Goal: Task Accomplishment & Management: Manage account settings

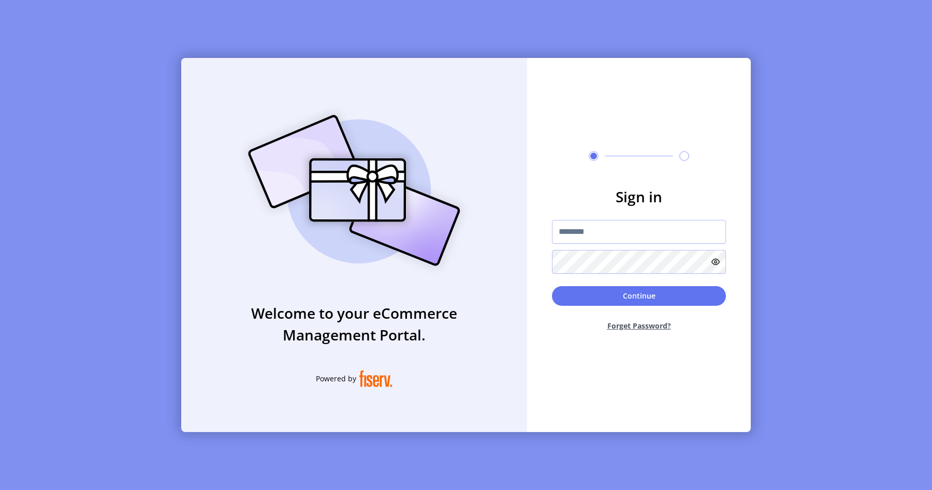
click at [133, 176] on div "Welcome to your eCommerce Management Portal. Powered by Sign in Continue Forget…" at bounding box center [466, 245] width 932 height 490
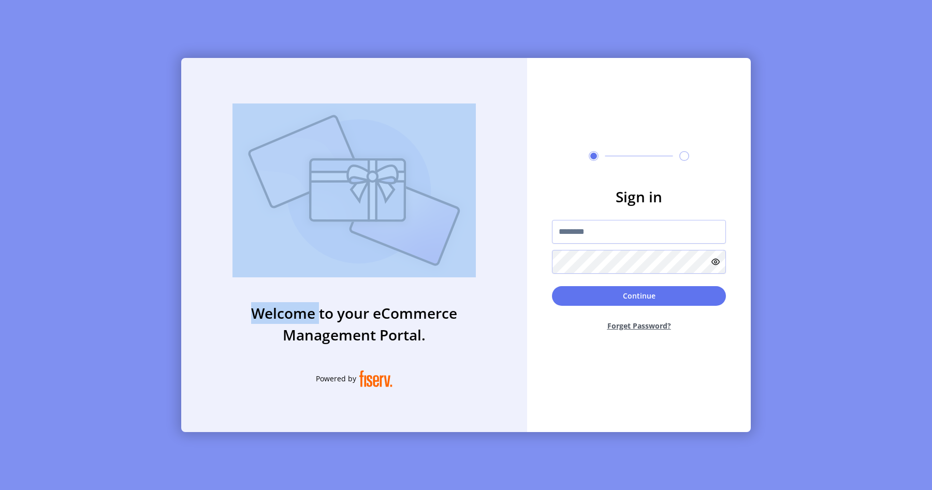
click at [133, 176] on div "Welcome to your eCommerce Management Portal. Powered by Sign in Continue Forget…" at bounding box center [466, 245] width 932 height 490
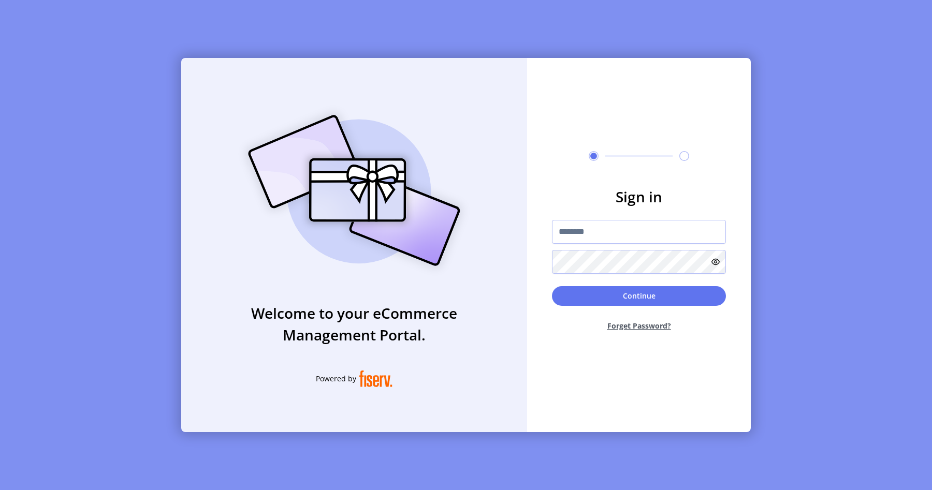
click at [130, 191] on div "Welcome to your eCommerce Management Portal. Powered by Sign in Continue Forget…" at bounding box center [466, 245] width 932 height 490
click at [126, 133] on div "Welcome to your eCommerce Management Portal. Powered by Sign in Continue Forget…" at bounding box center [466, 245] width 932 height 490
